Goal: Information Seeking & Learning: Learn about a topic

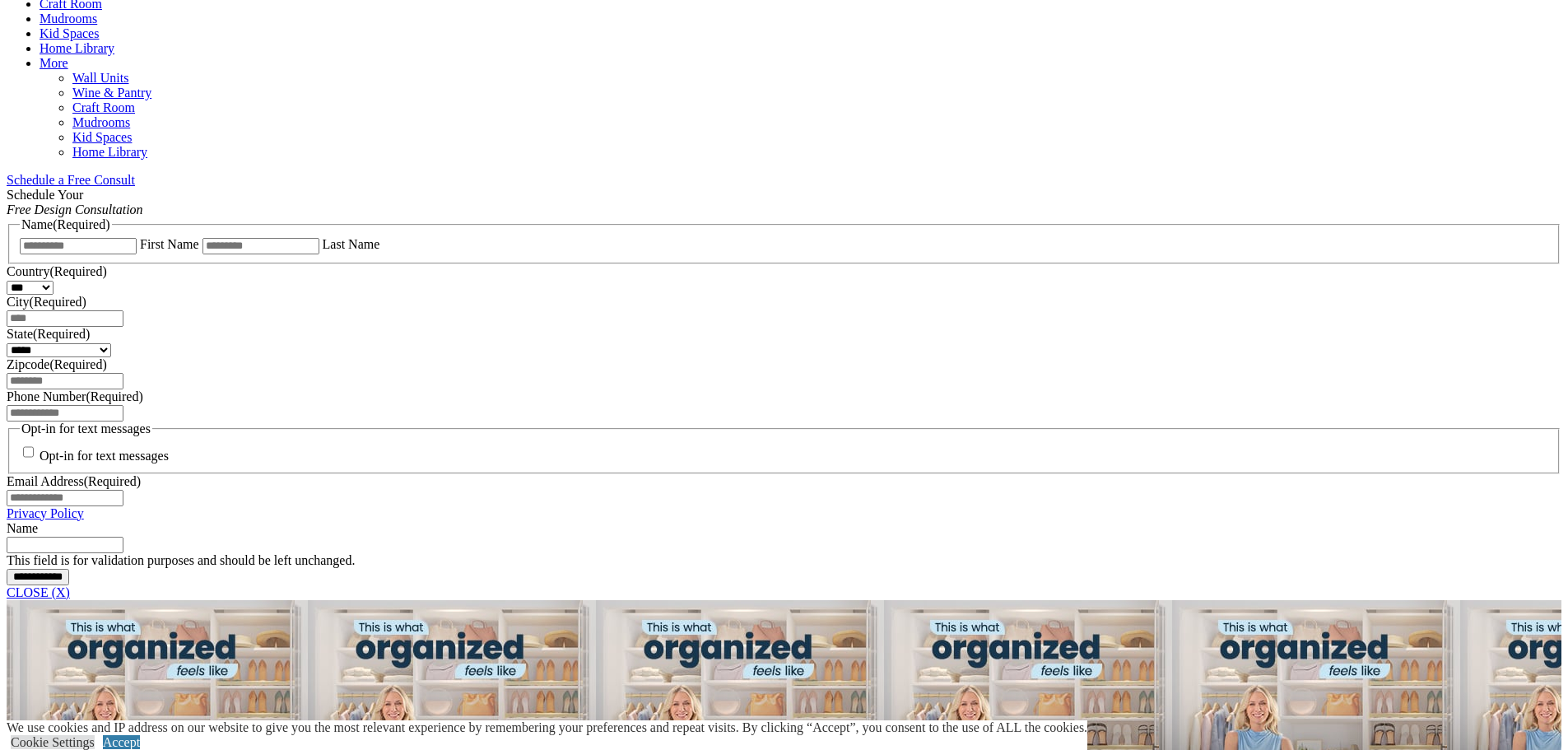
scroll to position [987, 0]
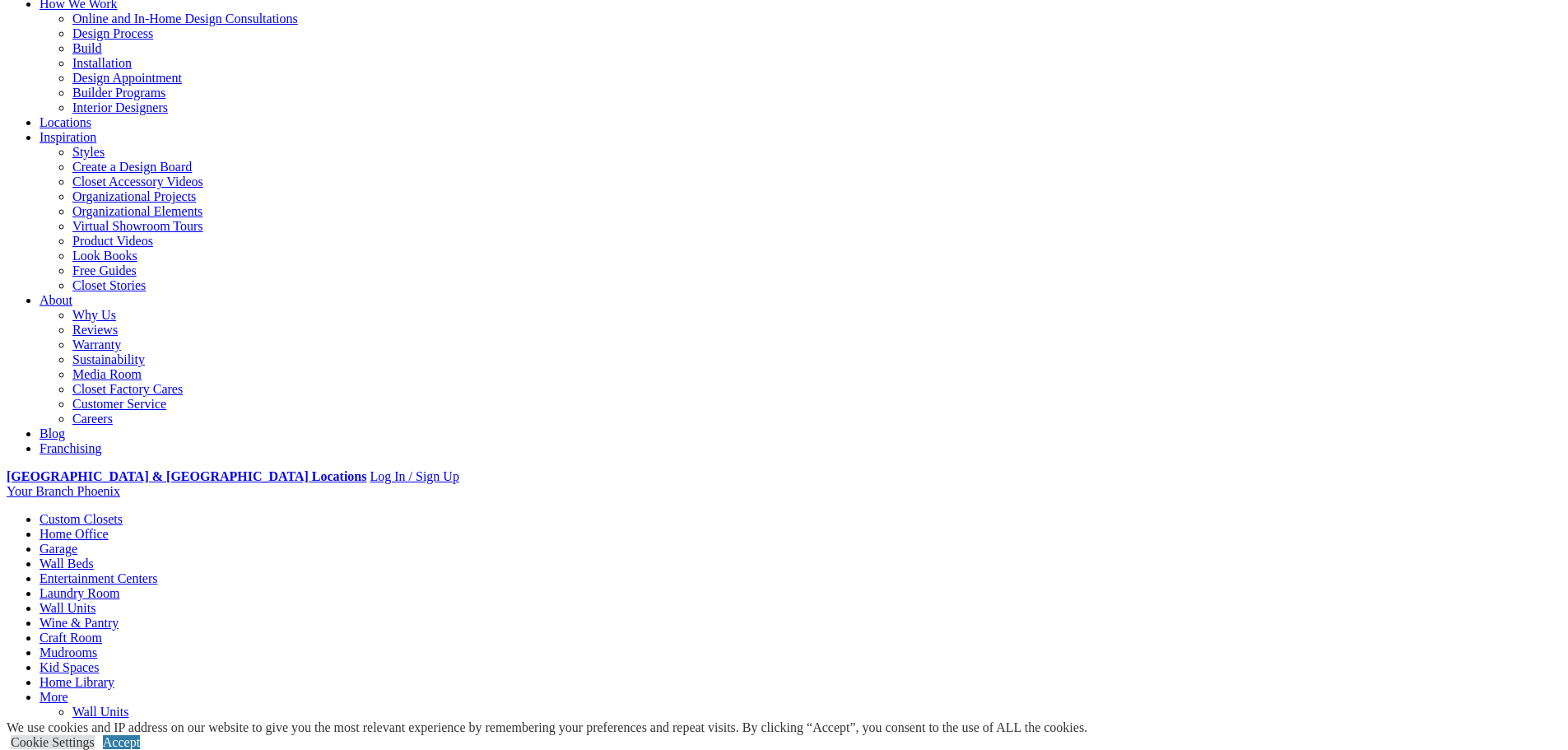
scroll to position [165, 0]
click at [116, 309] on link "Why Us" at bounding box center [94, 316] width 43 height 14
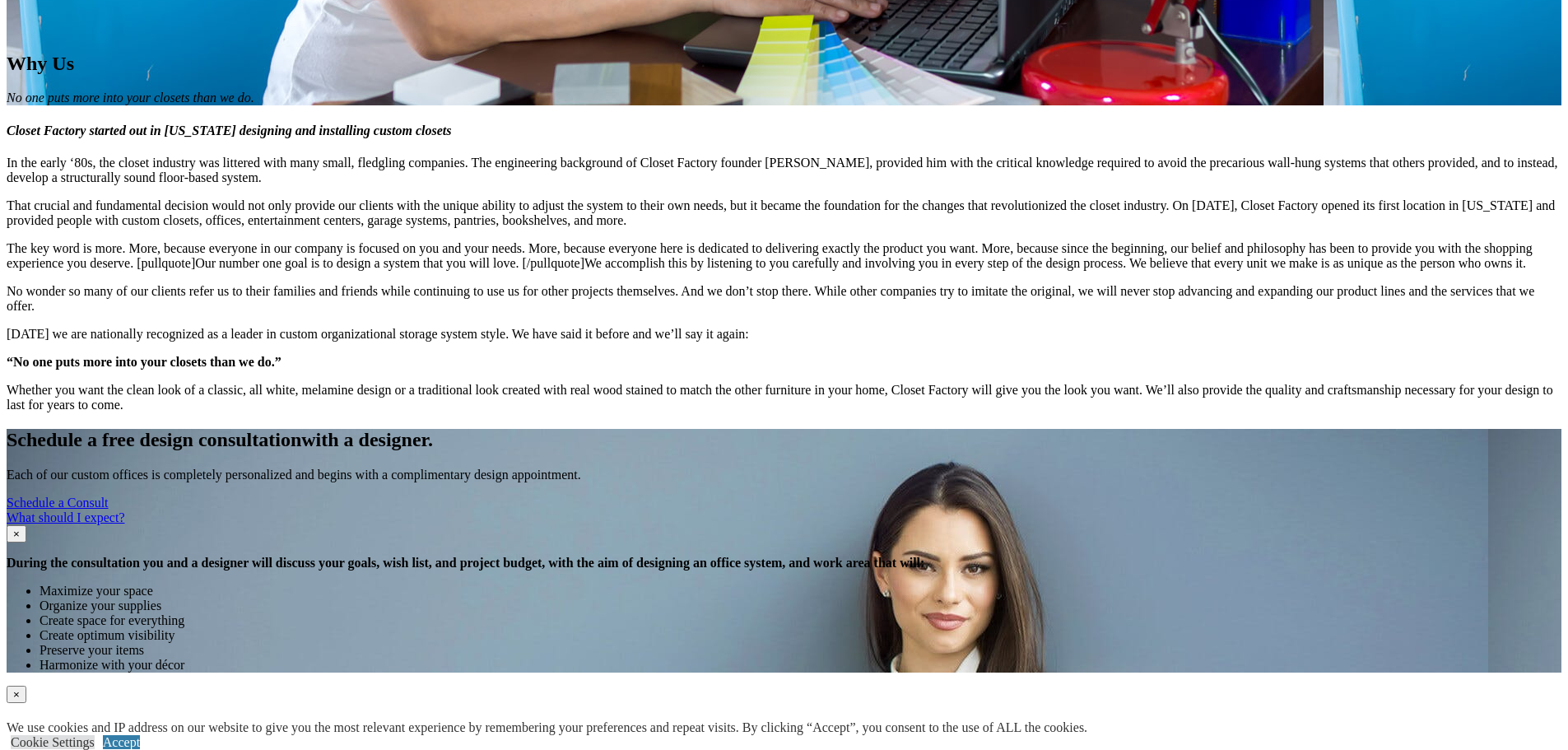
scroll to position [1778, 0]
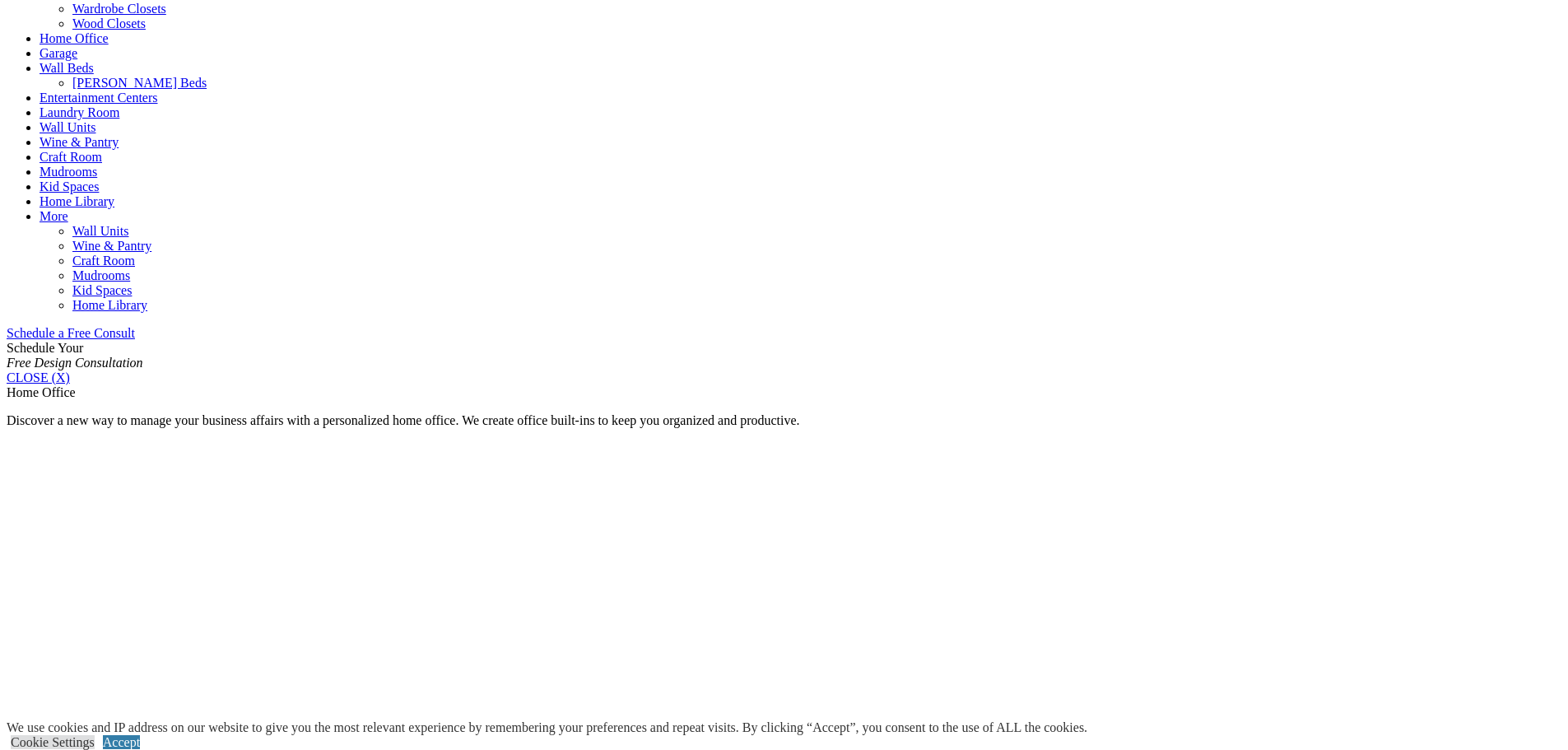
scroll to position [165, 0]
